Goal: Check status: Check status

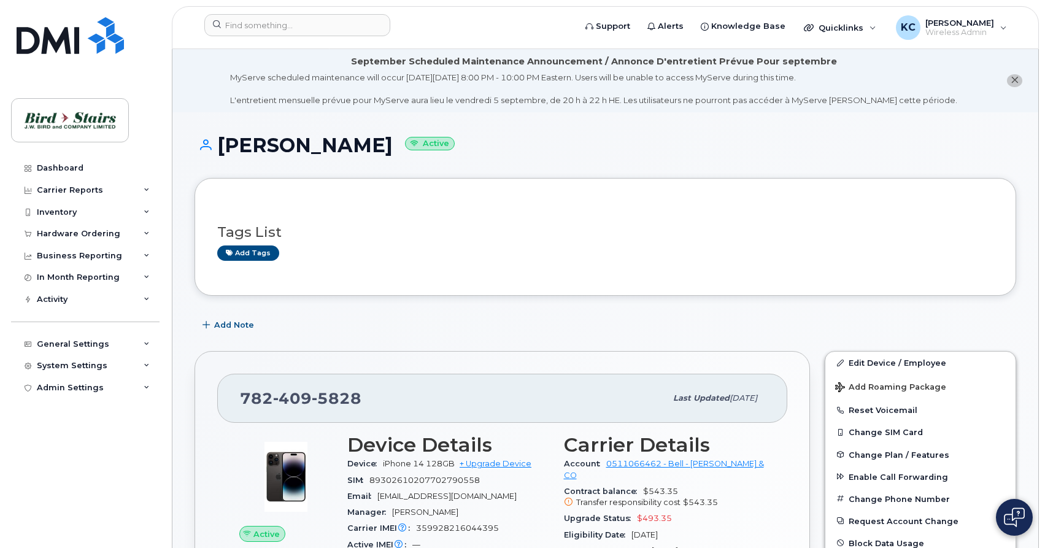
scroll to position [63, 0]
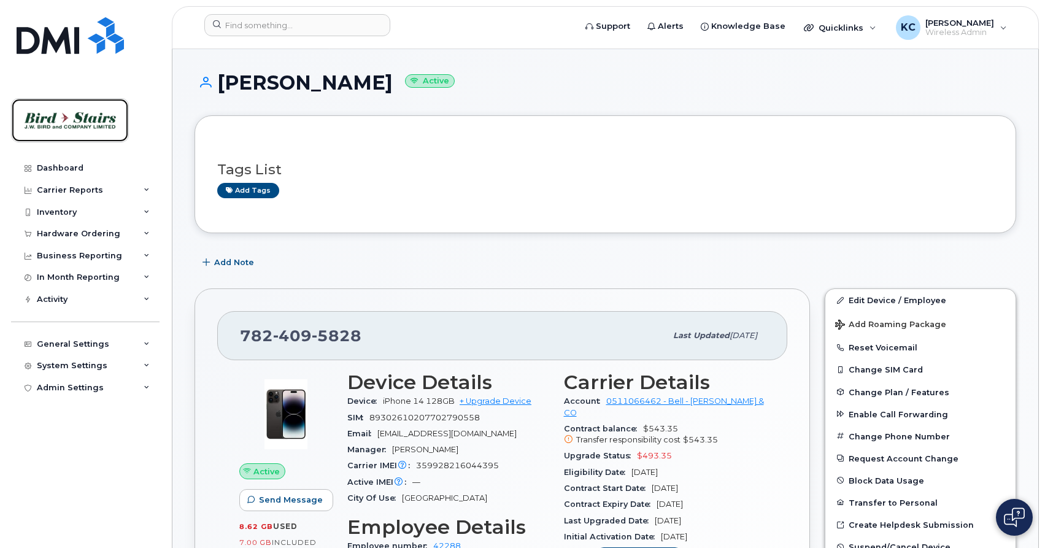
click at [66, 102] on link at bounding box center [70, 120] width 118 height 44
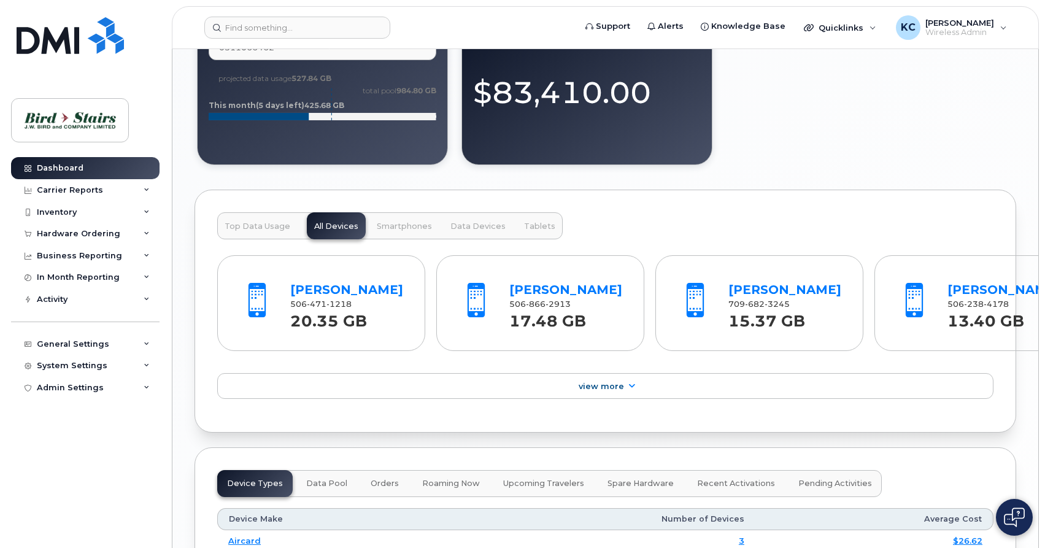
scroll to position [1256, 0]
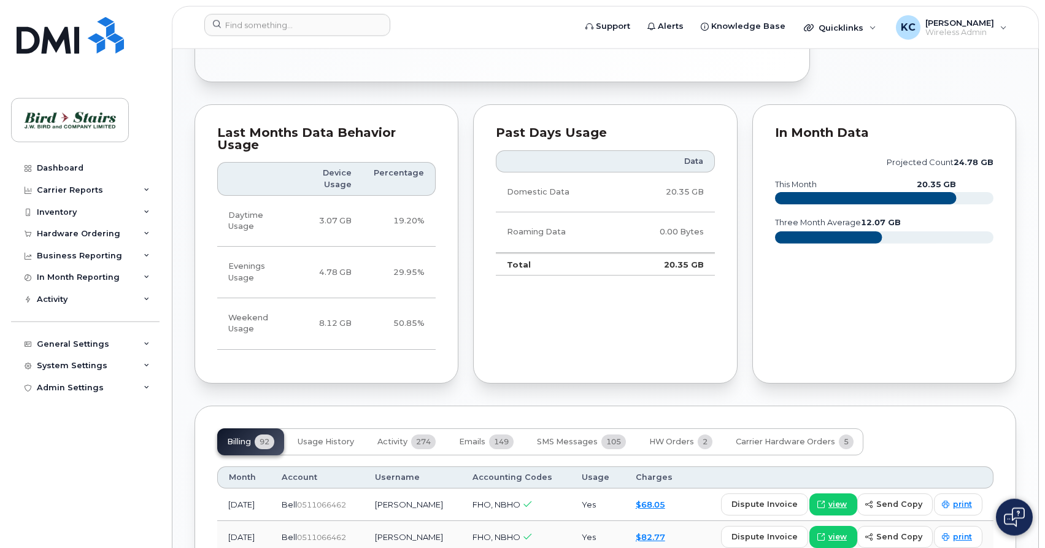
scroll to position [751, 0]
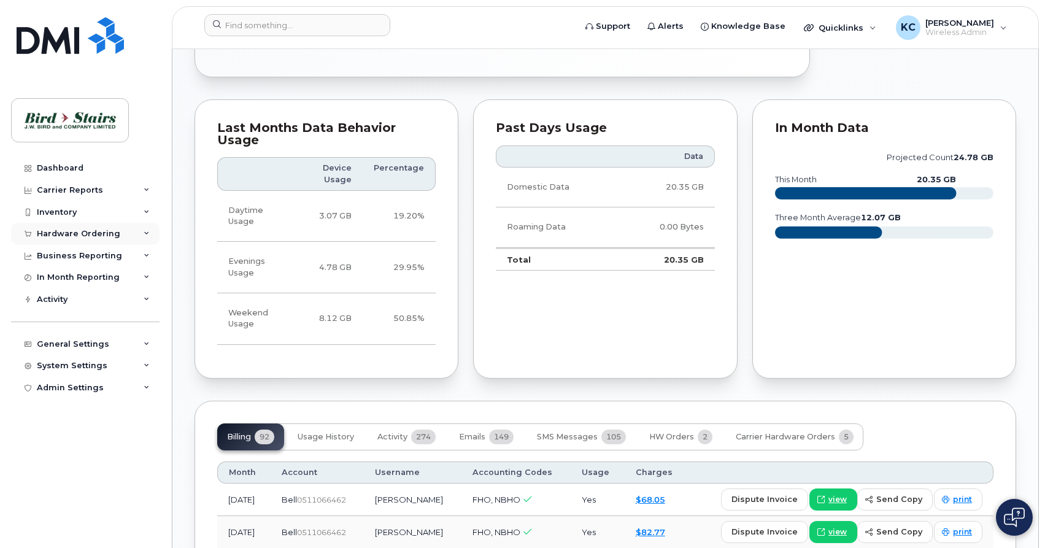
click at [67, 231] on div "Hardware Ordering" at bounding box center [78, 234] width 83 height 10
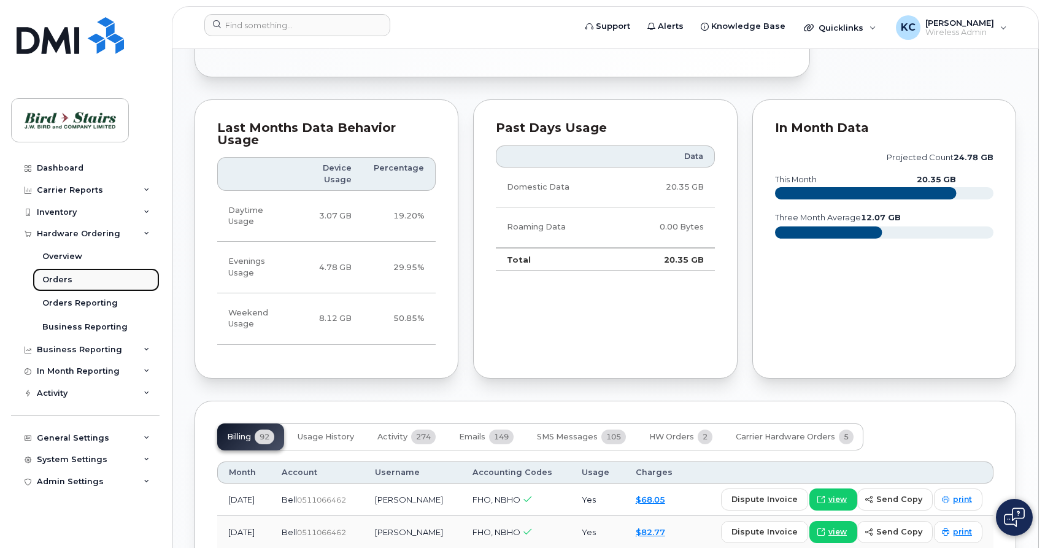
click at [60, 283] on div "Orders" at bounding box center [57, 279] width 30 height 11
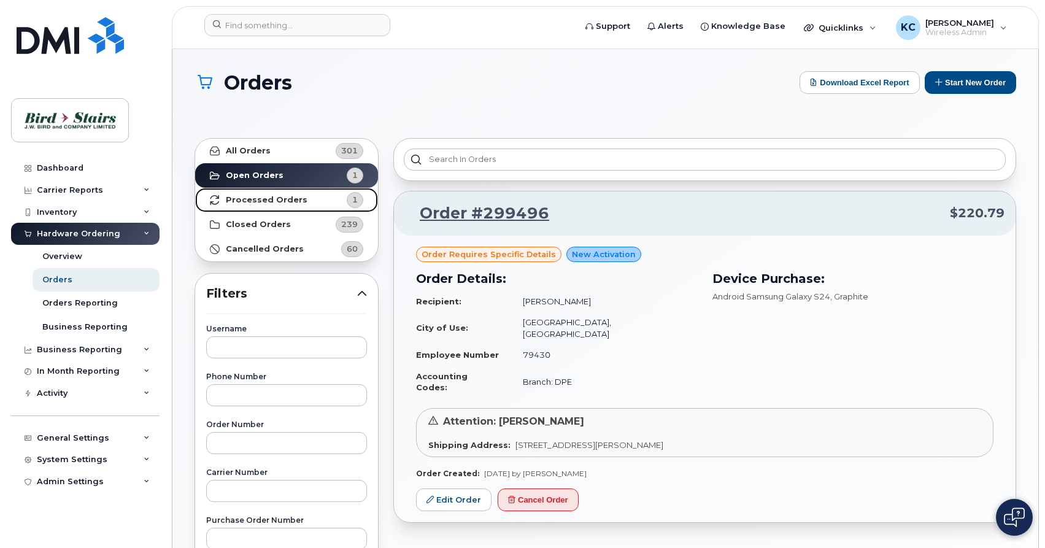
click at [245, 204] on strong "Processed Orders" at bounding box center [267, 200] width 82 height 10
